Goal: Task Accomplishment & Management: Complete application form

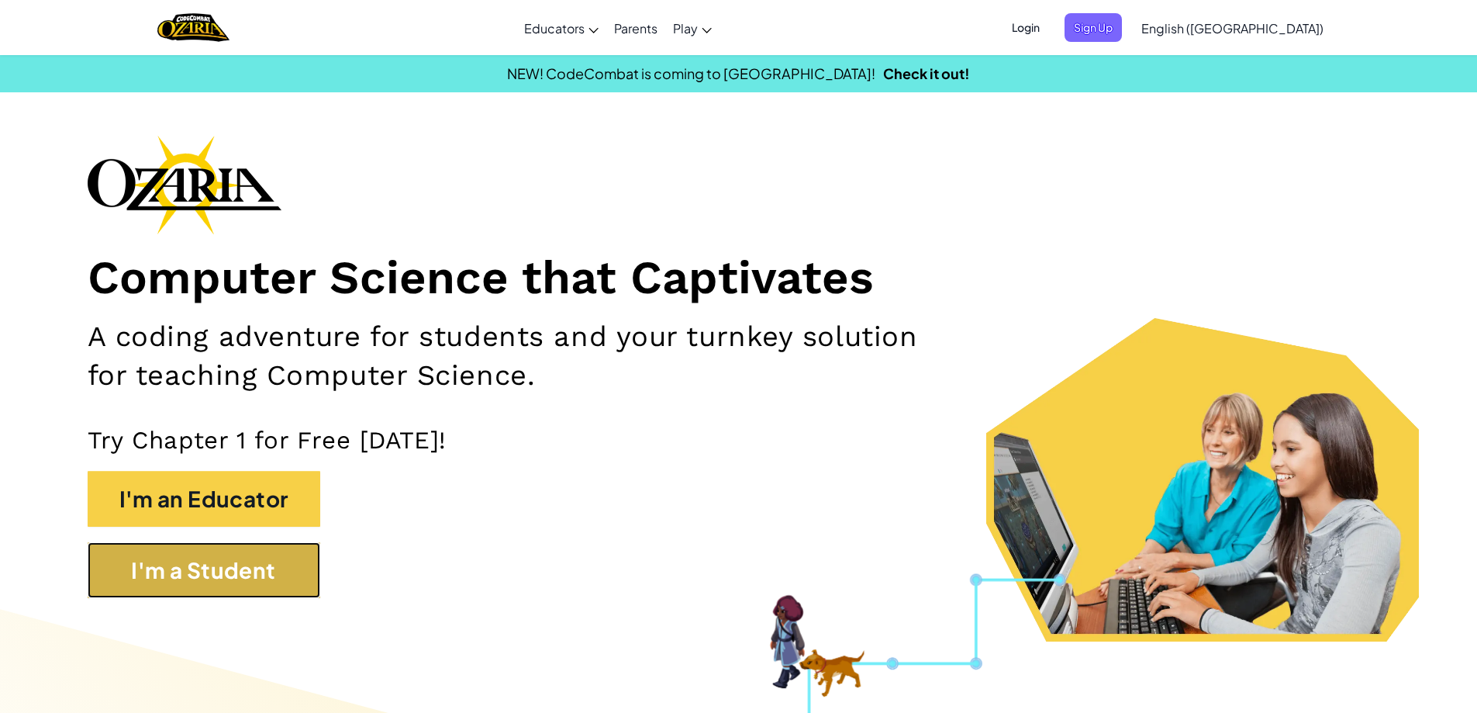
click at [234, 574] on button "I'm a Student" at bounding box center [204, 570] width 233 height 56
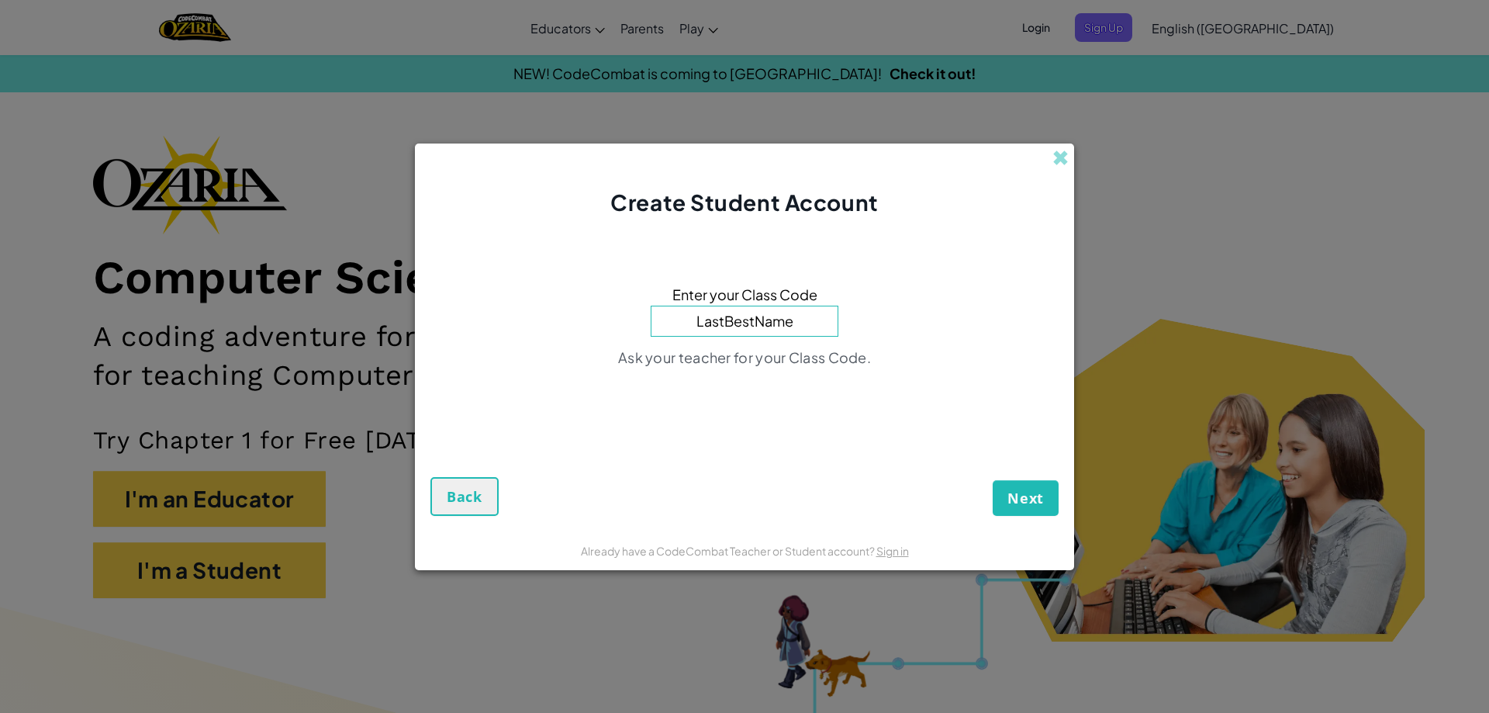
type input "LastBestName"
click at [993, 480] on button "Next" at bounding box center [1026, 498] width 66 height 36
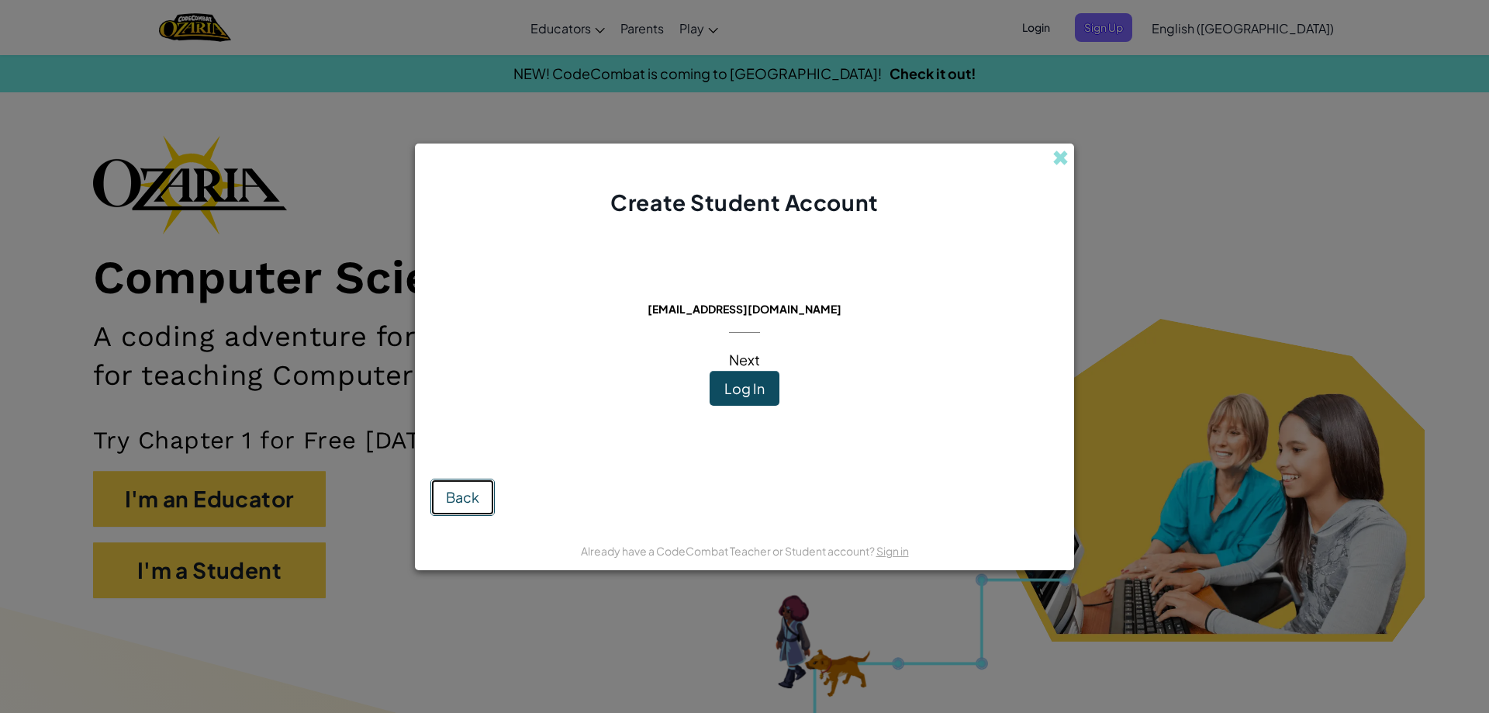
click at [461, 502] on span "Back" at bounding box center [462, 497] width 33 height 18
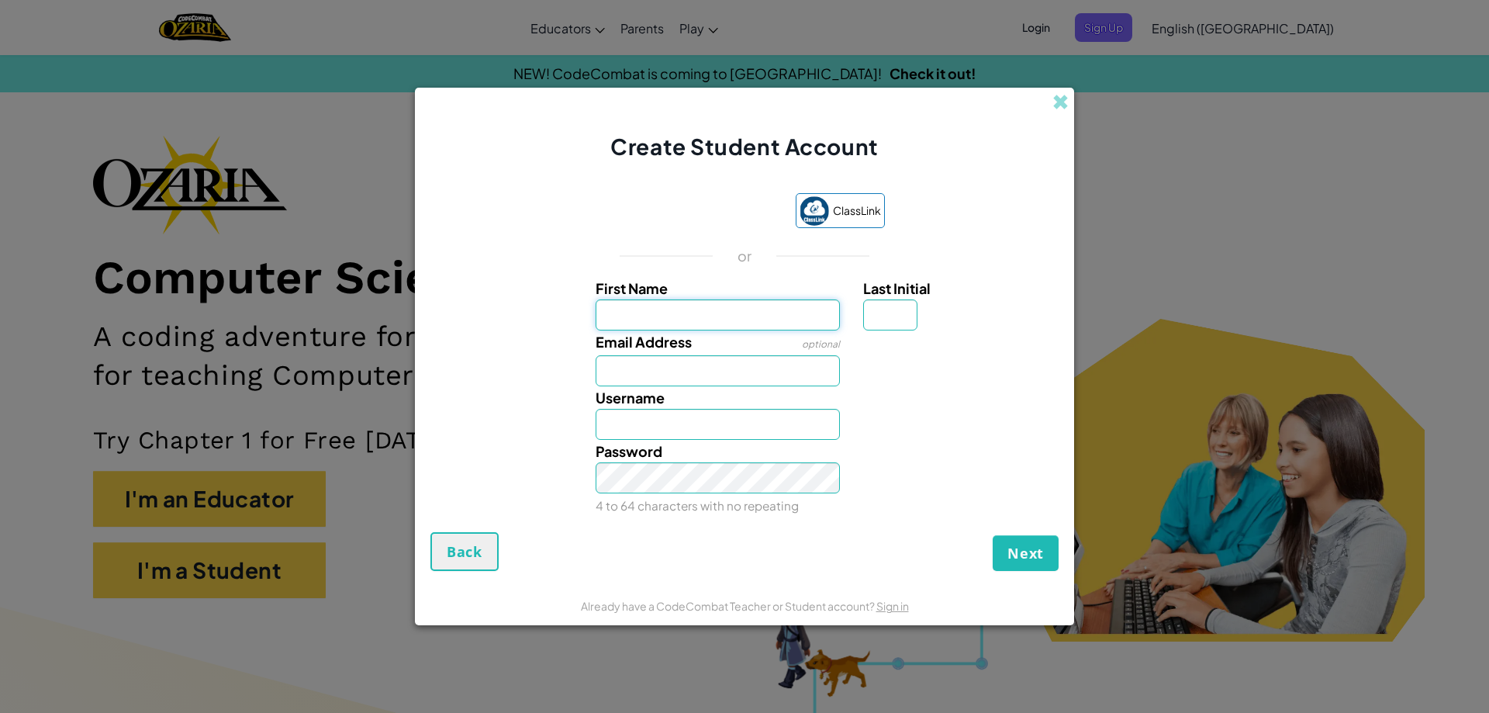
click at [722, 329] on input "First Name" at bounding box center [718, 314] width 245 height 31
type input "Kailyn"
click at [867, 320] on input "Last Initial" at bounding box center [890, 314] width 54 height 31
type input "H"
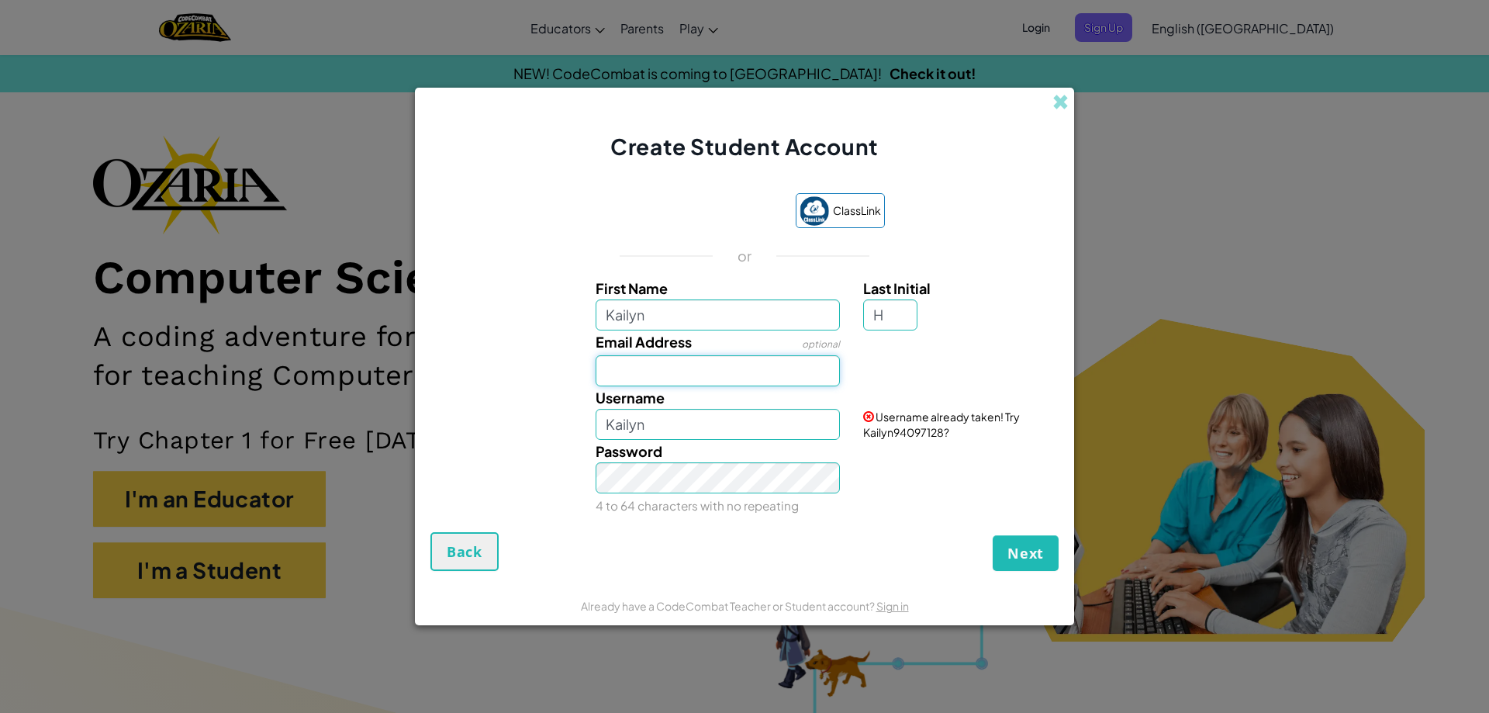
type input "KailynH"
click at [779, 371] on input "Email Address" at bounding box center [718, 370] width 245 height 31
type input "#"
type input "[EMAIL_ADDRESS][DOMAIN_NAME]"
drag, startPoint x: 747, startPoint y: 427, endPoint x: 509, endPoint y: 444, distance: 237.9
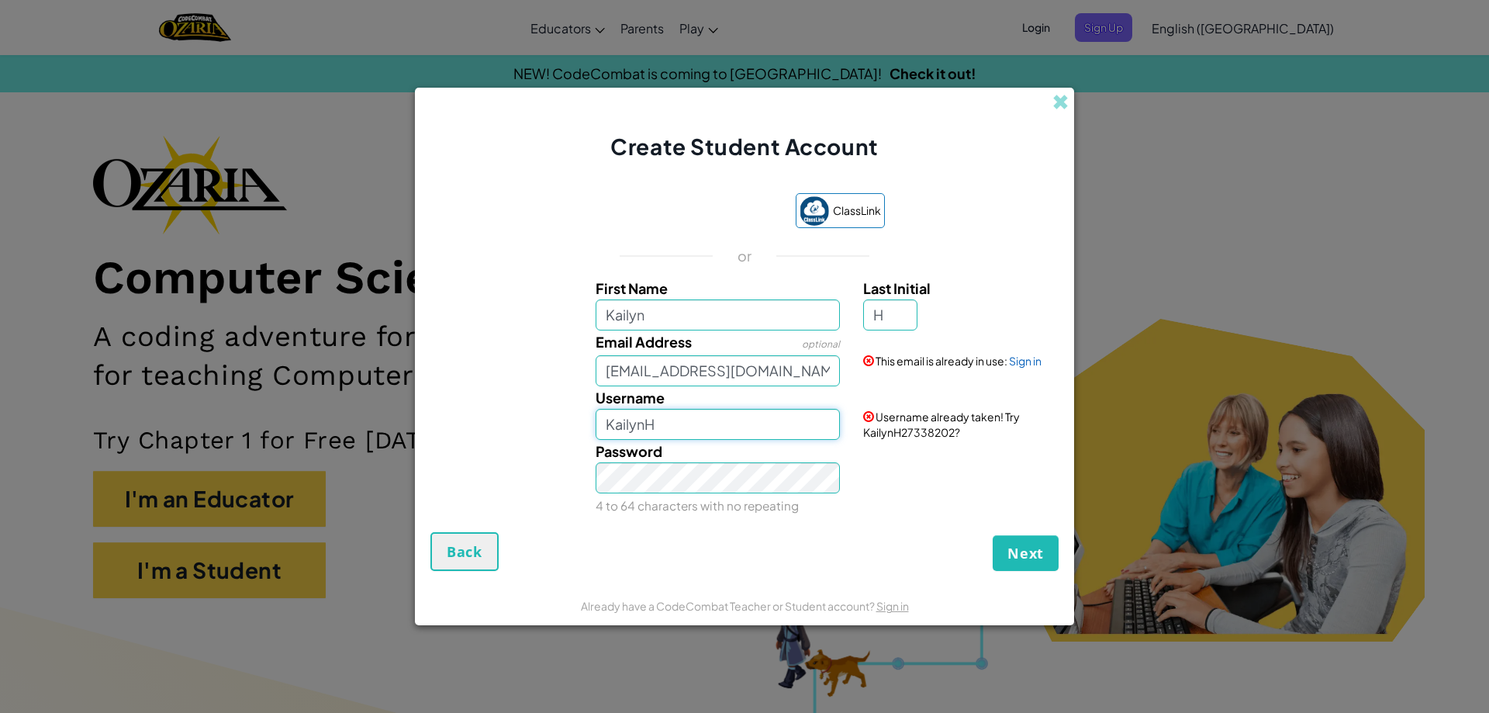
click at [509, 444] on div "First Name [PERSON_NAME] Last Initial H Email Address optional [EMAIL_ADDRESS][…" at bounding box center [744, 397] width 620 height 240
click at [1023, 547] on span "Next" at bounding box center [1025, 553] width 36 height 19
click at [751, 416] on input "Cats4life_3357" at bounding box center [718, 424] width 245 height 31
click at [689, 423] on input "Cats4life_3357" at bounding box center [718, 424] width 245 height 31
type input "Cats4life_33357"
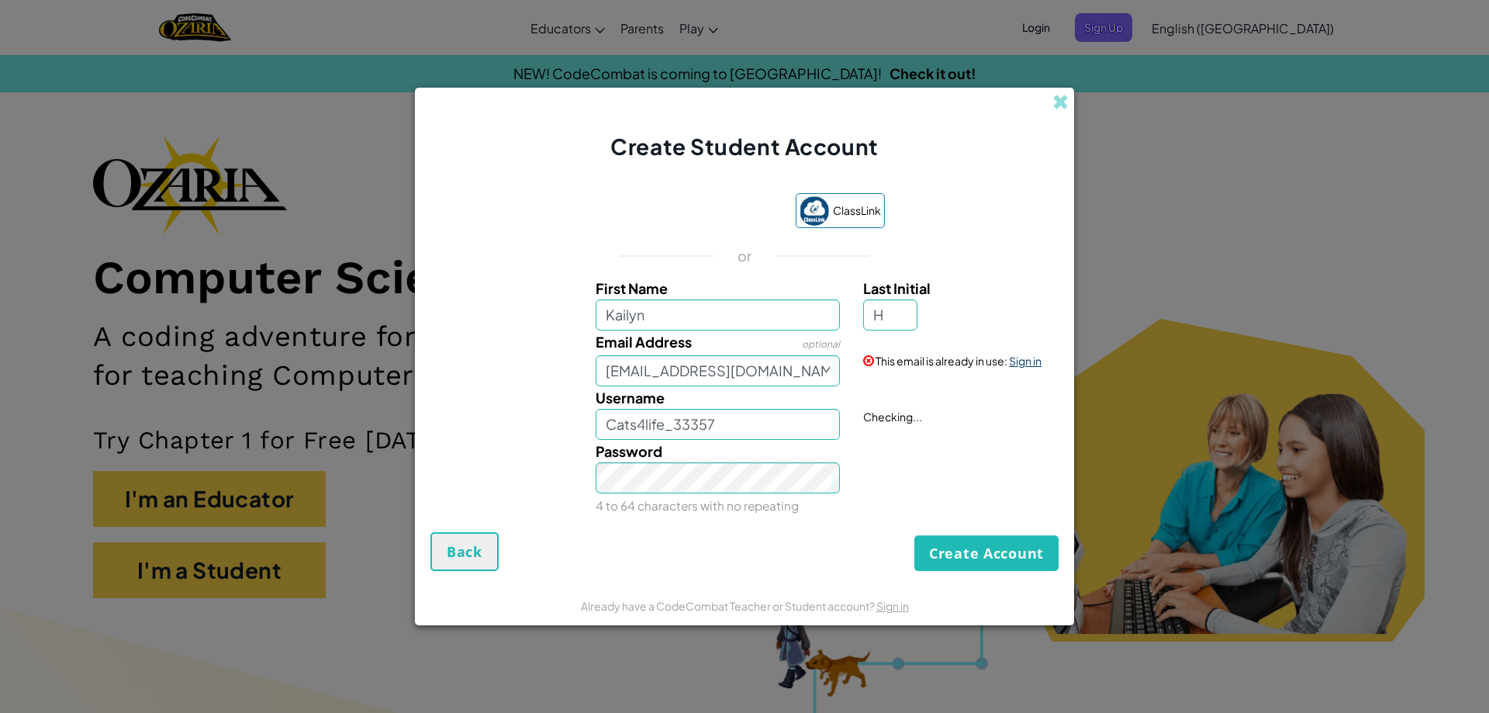
click at [1019, 361] on link "Sign in" at bounding box center [1025, 361] width 33 height 14
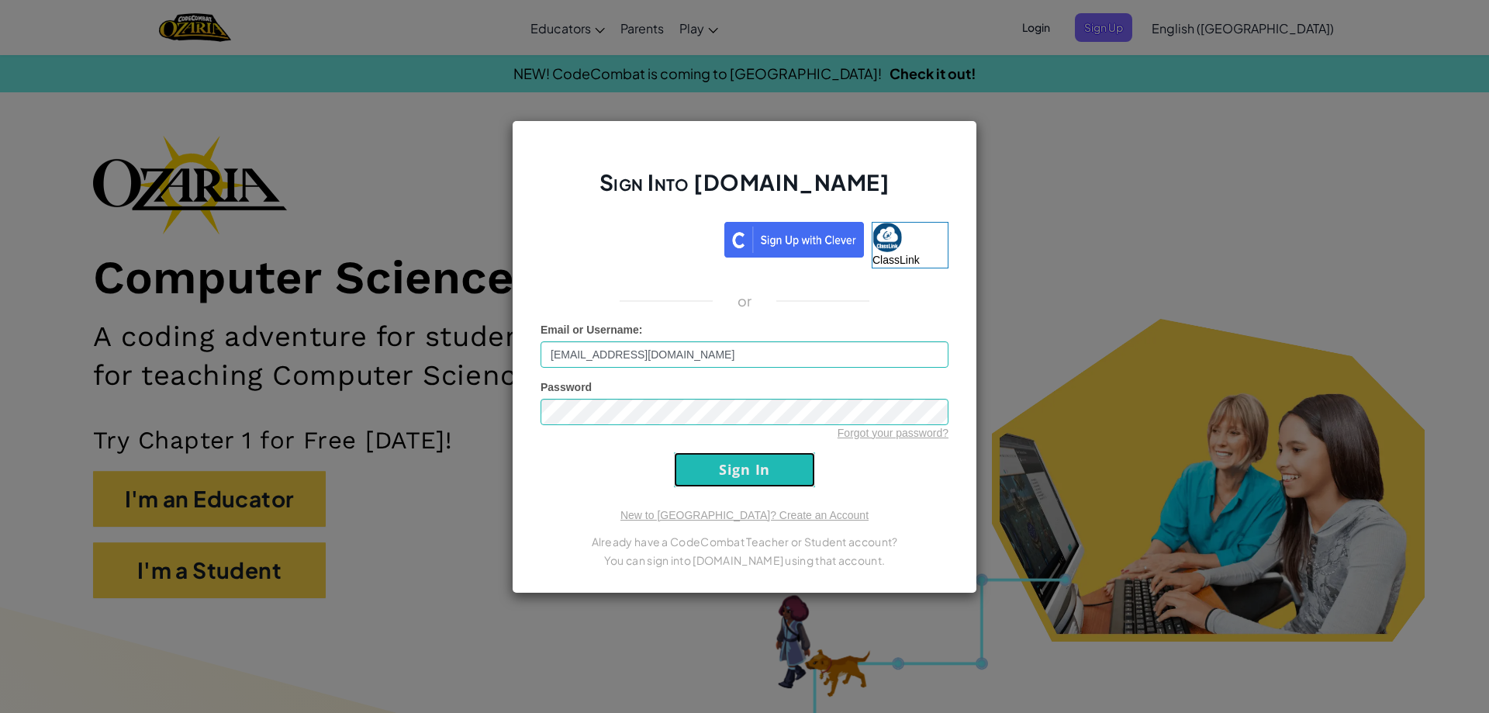
click at [777, 467] on input "Sign In" at bounding box center [744, 469] width 141 height 35
